Goal: Information Seeking & Learning: Find specific fact

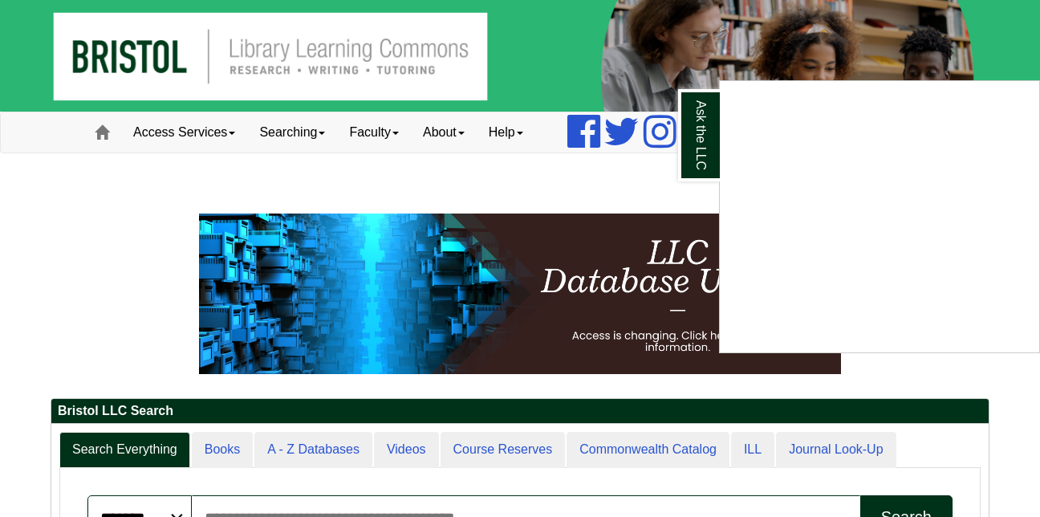
click at [579, 191] on div "Ask the LLC" at bounding box center [520, 258] width 1040 height 517
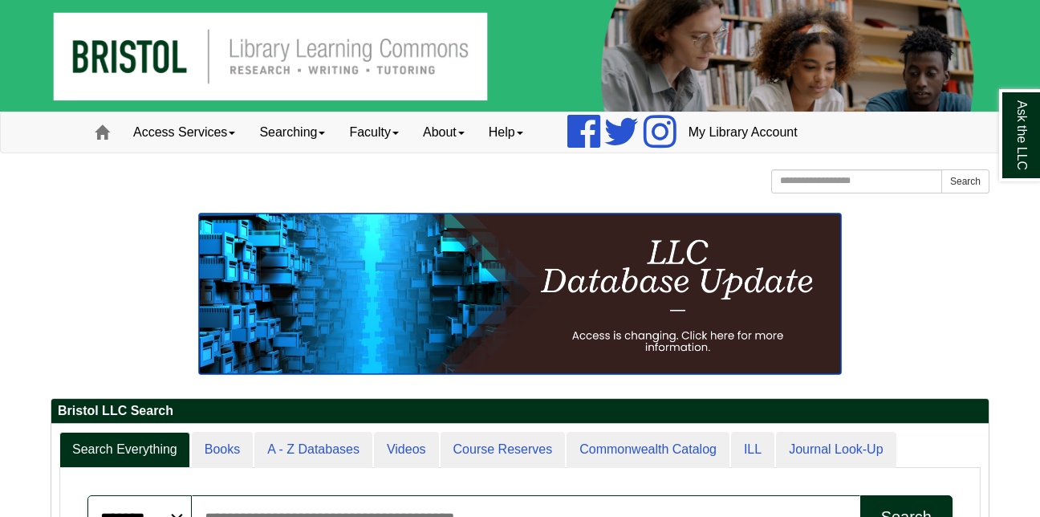
click at [687, 333] on img at bounding box center [520, 294] width 642 height 161
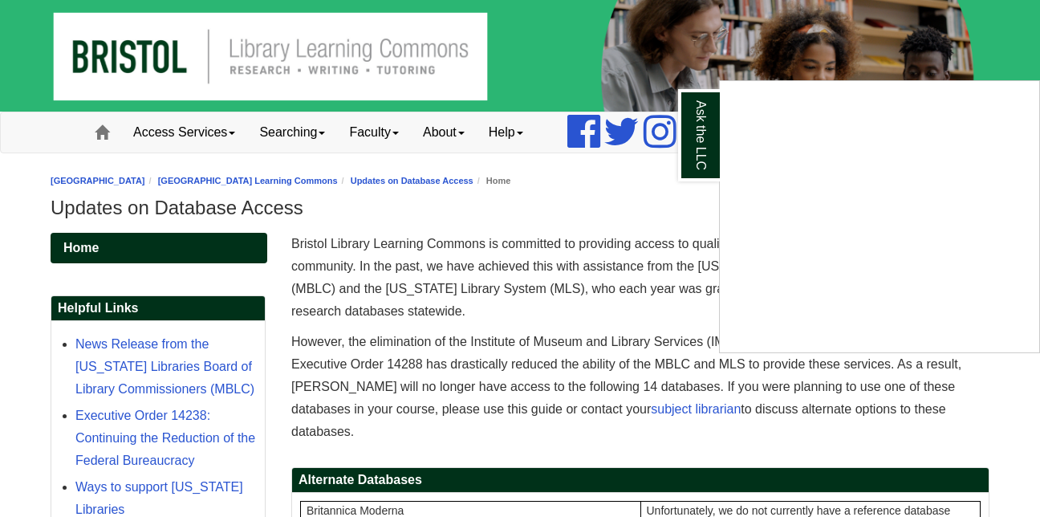
click at [274, 397] on div "Ask the LLC" at bounding box center [520, 258] width 1040 height 517
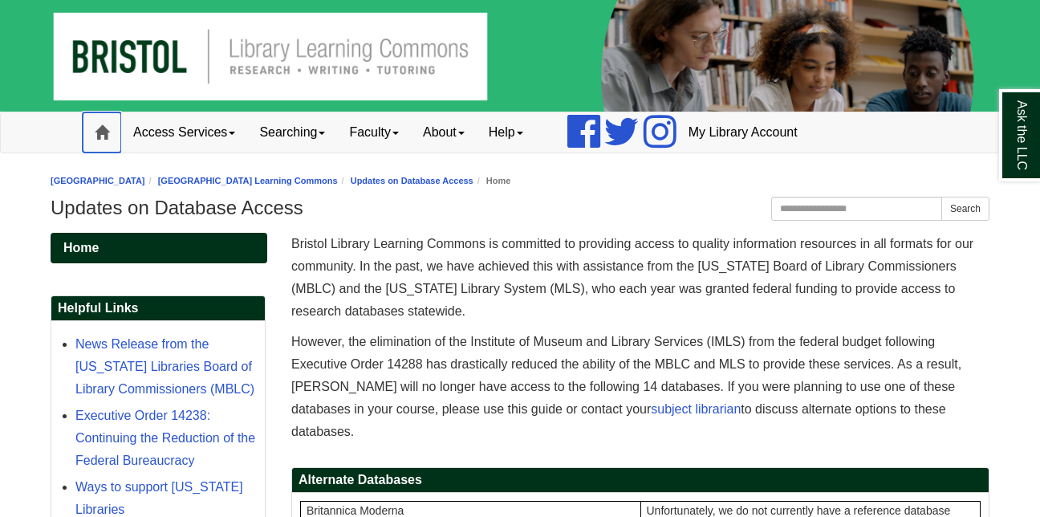
click at [101, 128] on span at bounding box center [102, 132] width 14 height 14
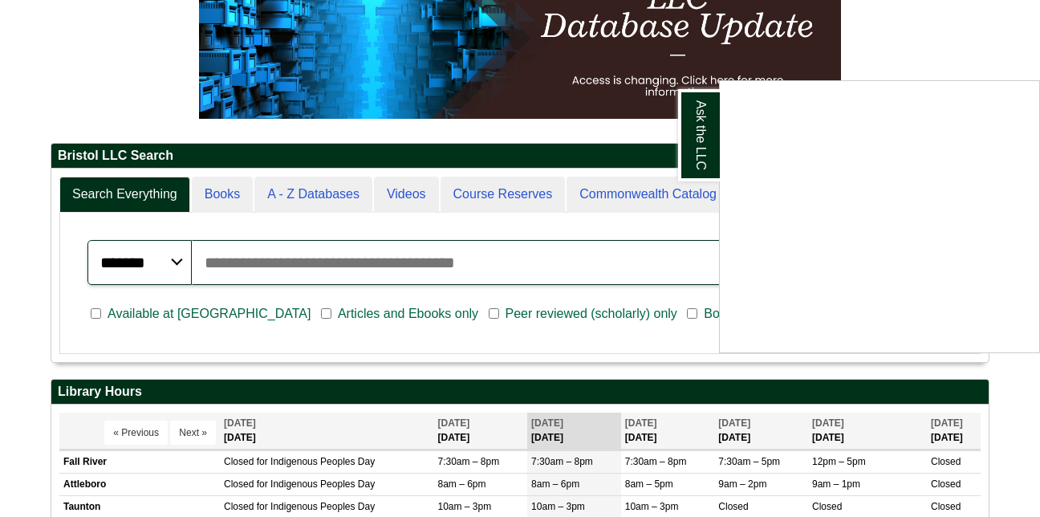
scroll to position [257, 0]
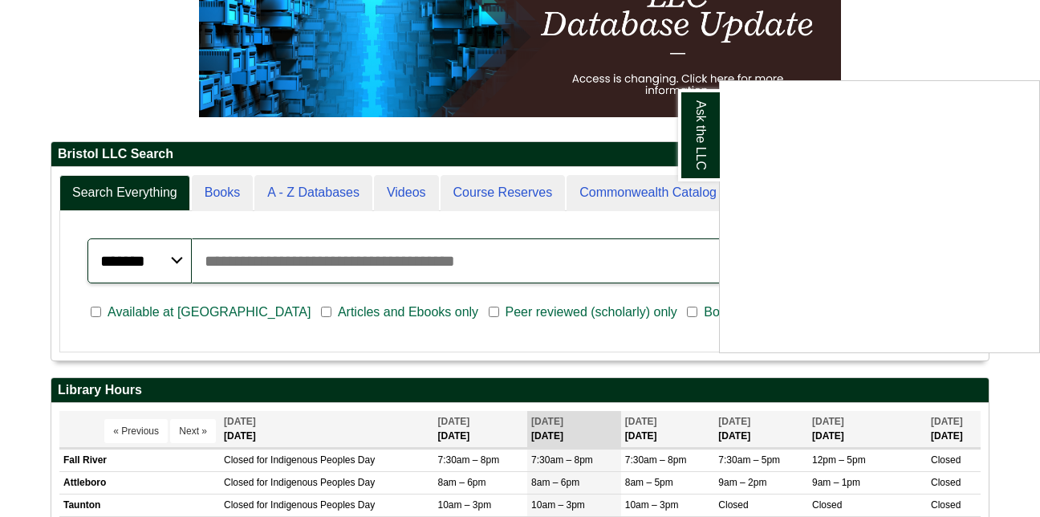
click at [19, 303] on div "Ask the LLC" at bounding box center [520, 258] width 1040 height 517
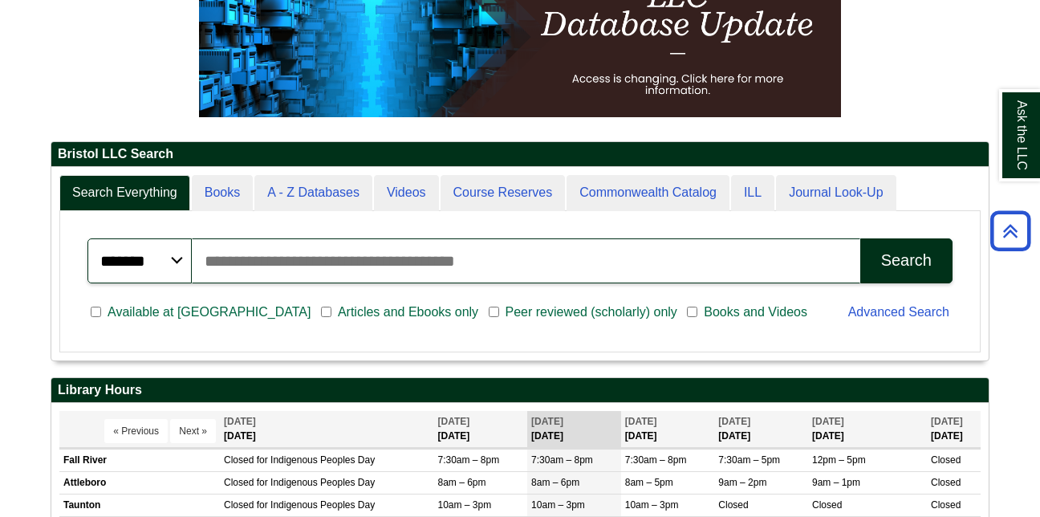
click at [222, 258] on input "Search articles, books, journals & more" at bounding box center [526, 260] width 669 height 45
type input "**********"
click at [861, 238] on button "Search" at bounding box center [907, 260] width 92 height 45
